Goal: Task Accomplishment & Management: Use online tool/utility

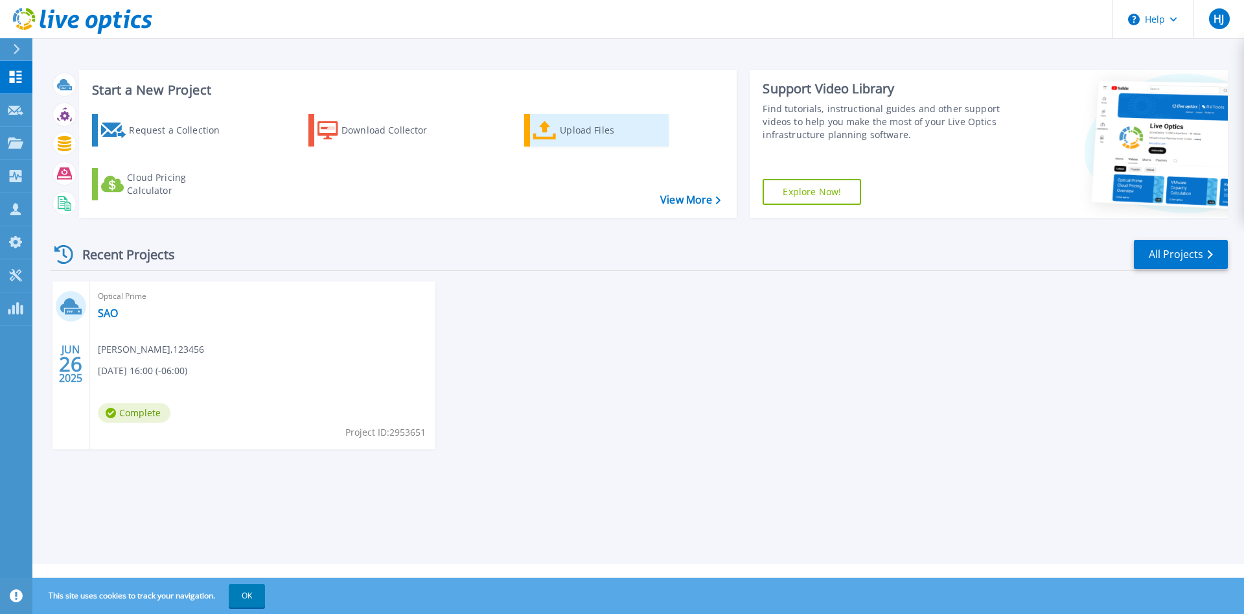
click at [579, 128] on div "Upload Files" at bounding box center [612, 130] width 104 height 26
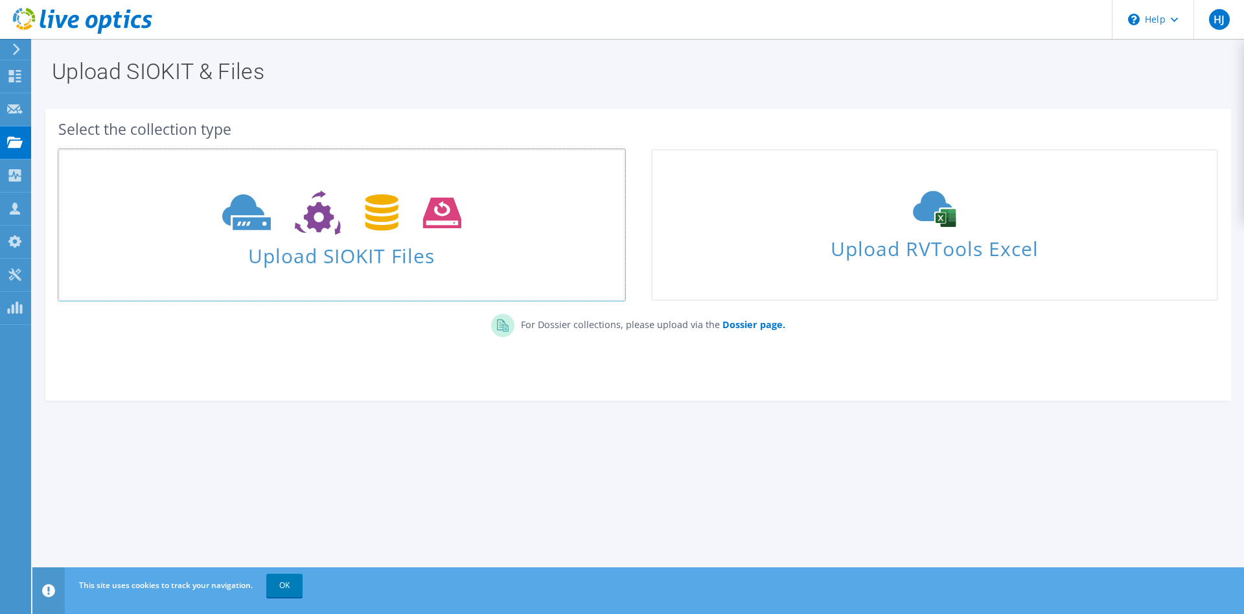
click at [336, 262] on span "Upload SIOKIT Files" at bounding box center [342, 252] width 565 height 28
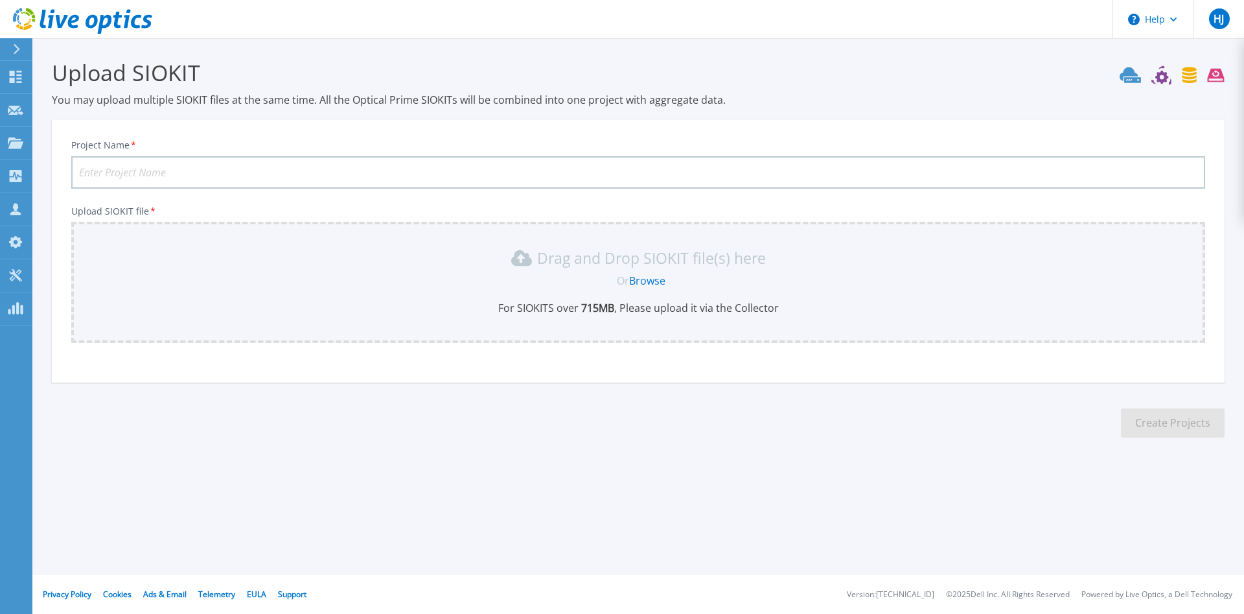
click at [191, 178] on input "Project Name *" at bounding box center [638, 172] width 1134 height 32
click at [191, 176] on input "Project Name *" at bounding box center [638, 172] width 1134 height 32
type input "g"
type input "GDLUnity"
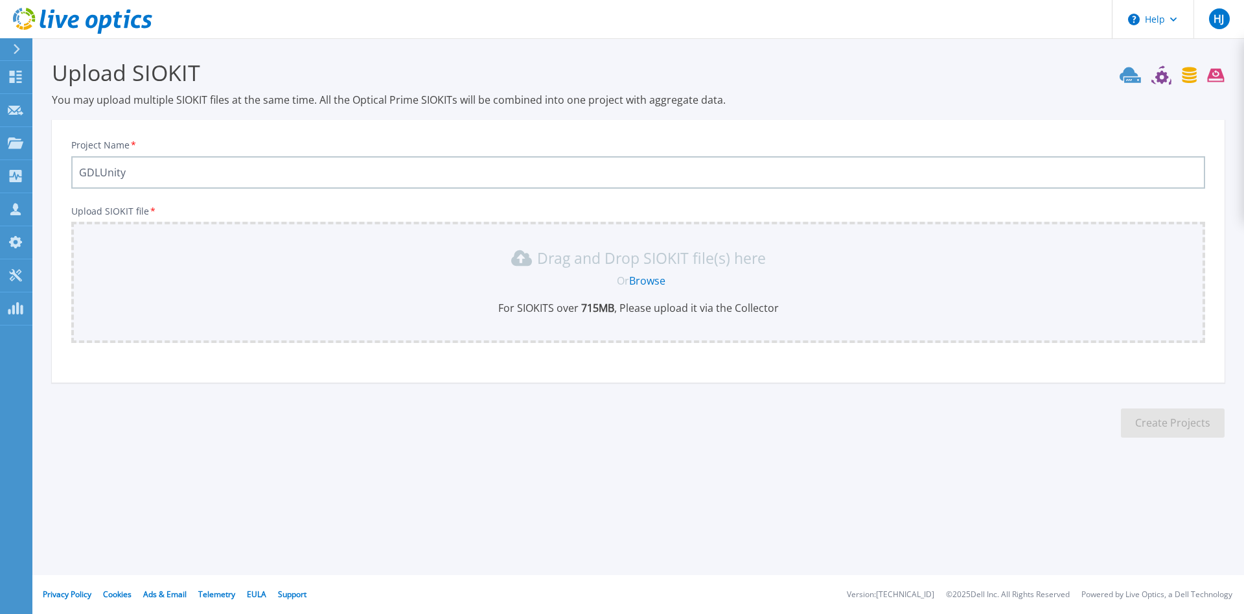
click at [651, 281] on link "Browse" at bounding box center [647, 281] width 36 height 14
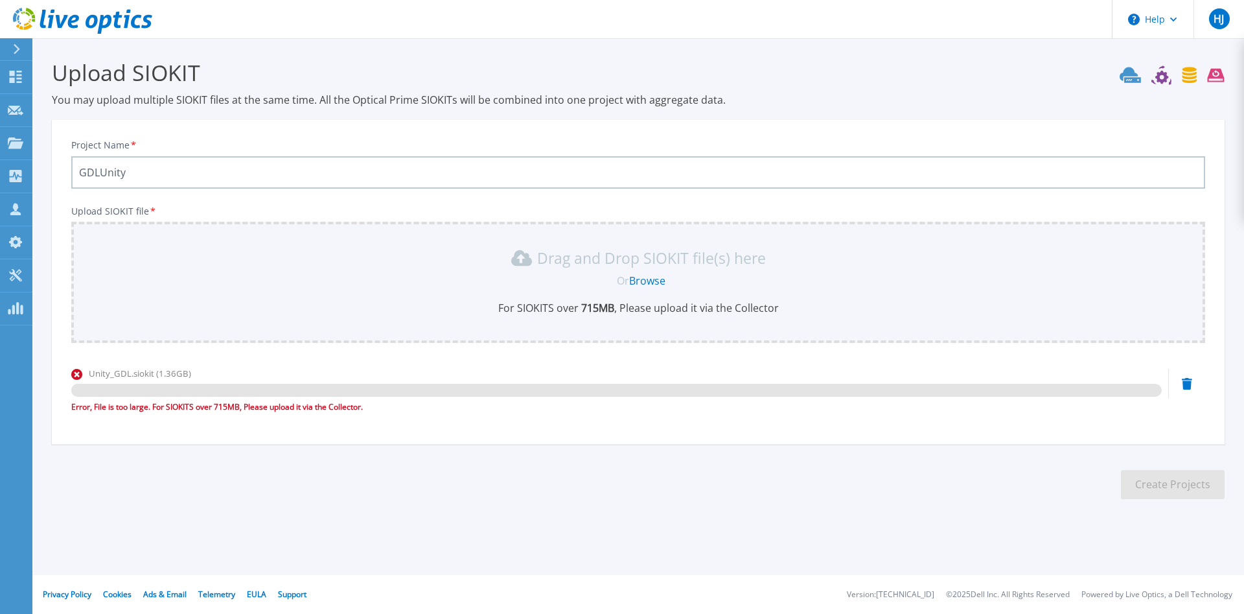
click at [638, 278] on link "Browse" at bounding box center [647, 281] width 36 height 14
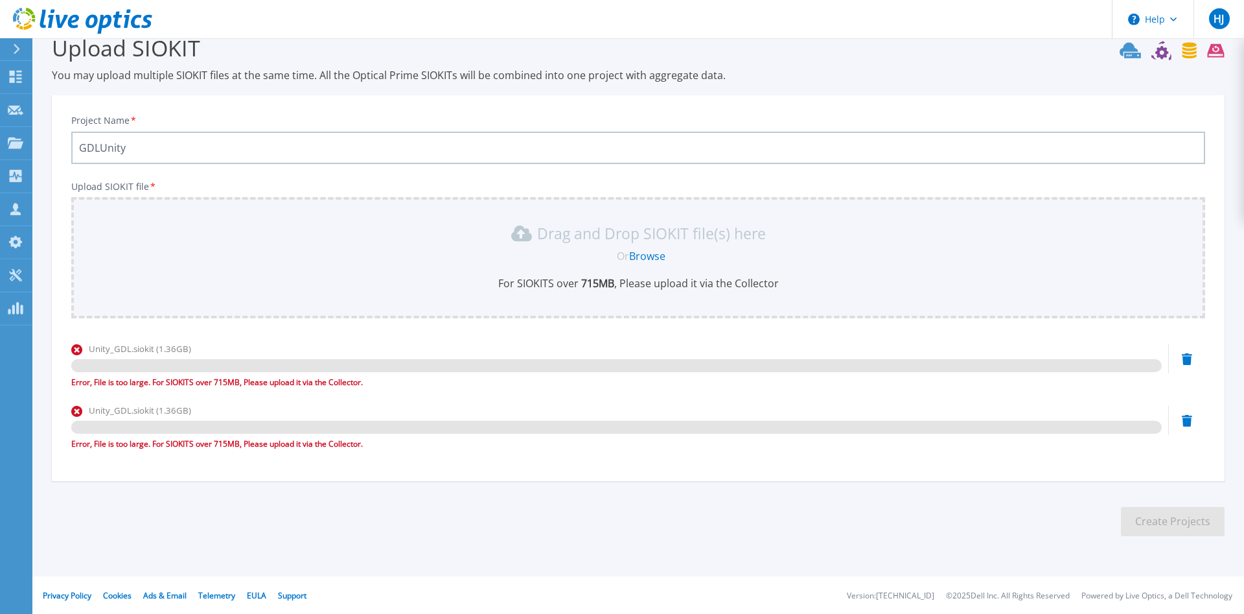
scroll to position [25, 0]
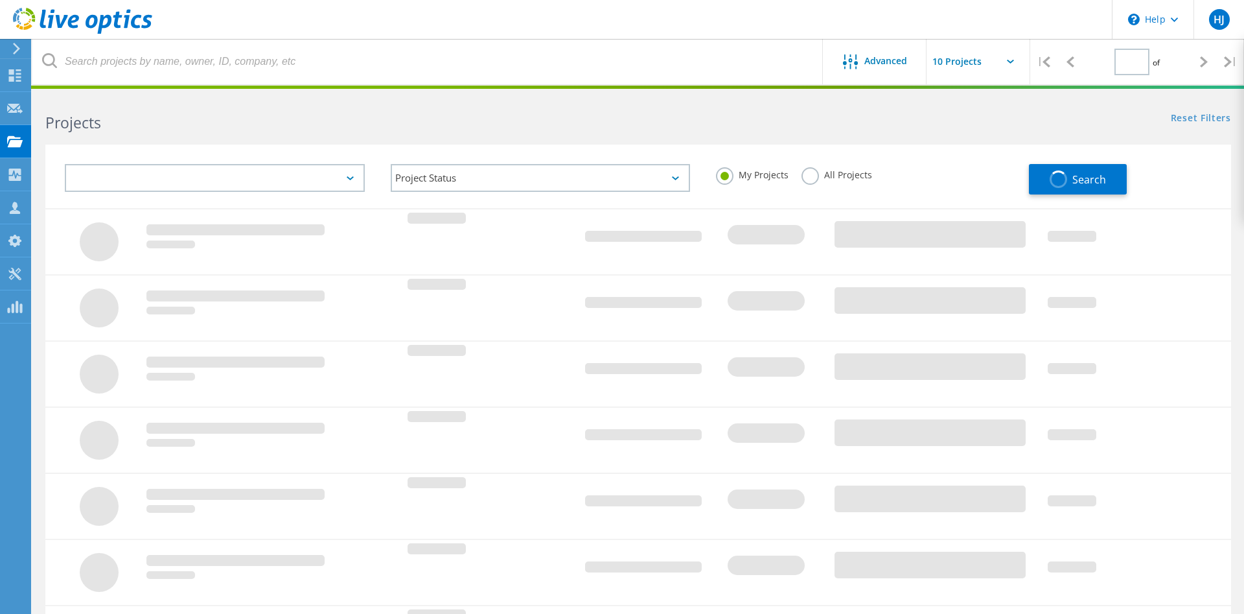
type input "1"
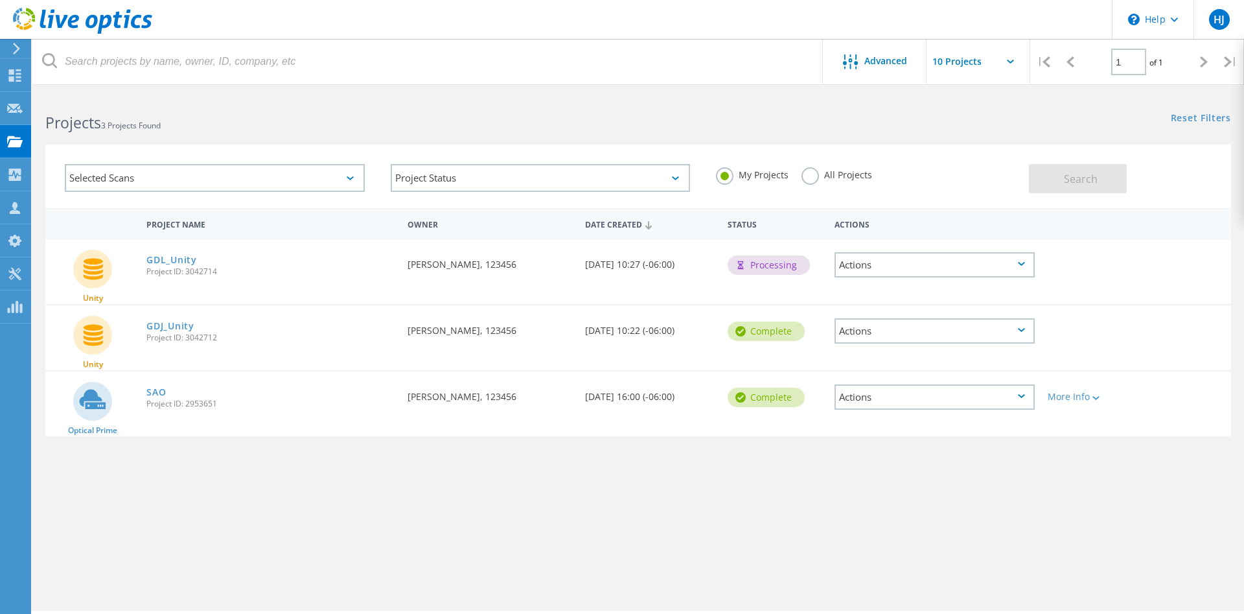
click at [998, 332] on div "Actions" at bounding box center [935, 330] width 200 height 25
click at [902, 322] on div "Download PPT" at bounding box center [935, 321] width 198 height 20
click at [181, 329] on link "GDJ_Unity" at bounding box center [169, 325] width 47 height 9
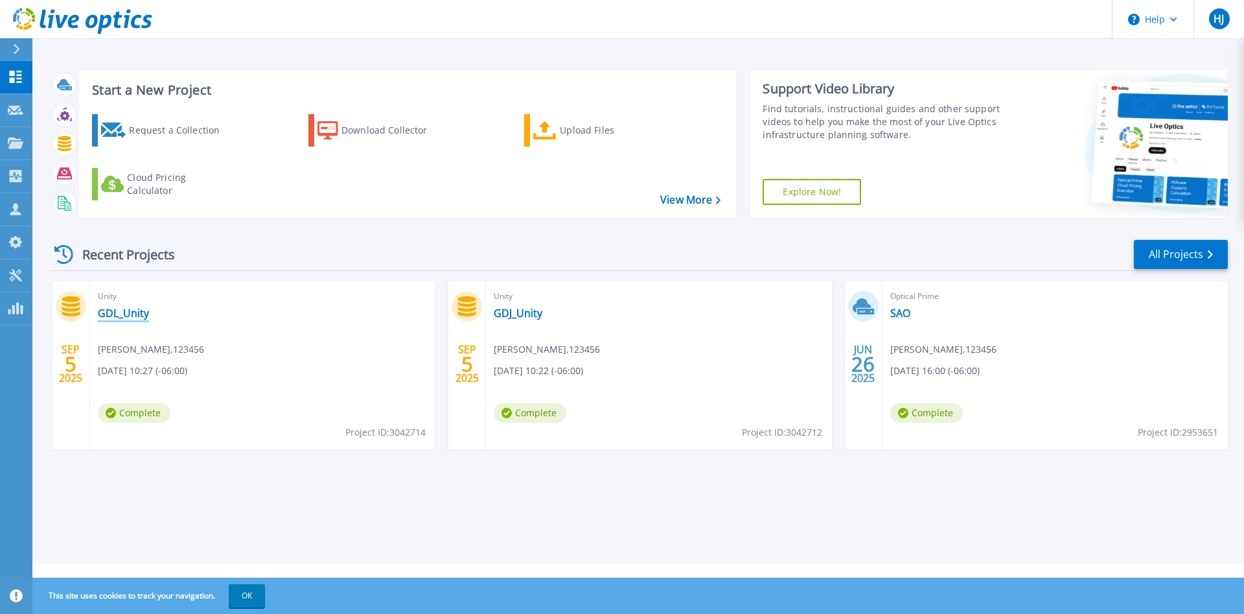
click at [126, 317] on link "GDL_Unity" at bounding box center [123, 313] width 51 height 13
